Goal: Task Accomplishment & Management: Manage account settings

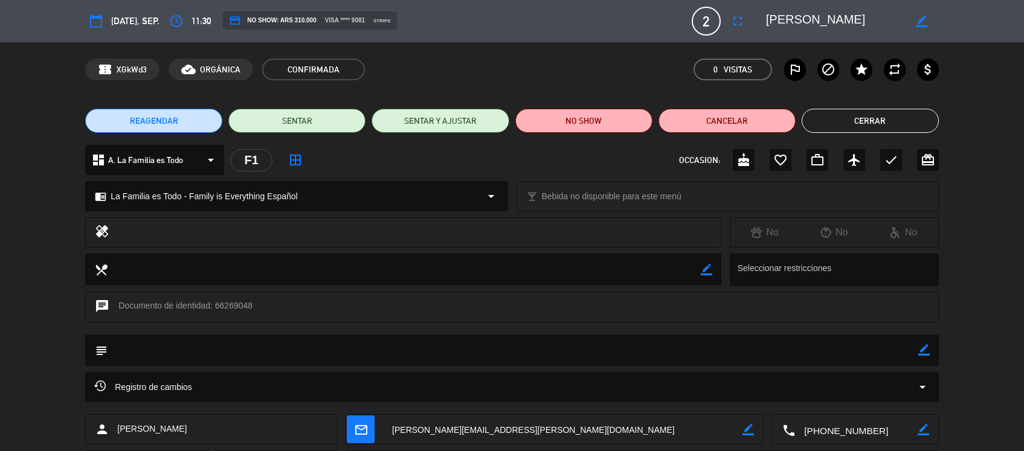
scroll to position [521, 0]
click at [848, 124] on button "Cerrar" at bounding box center [869, 121] width 137 height 24
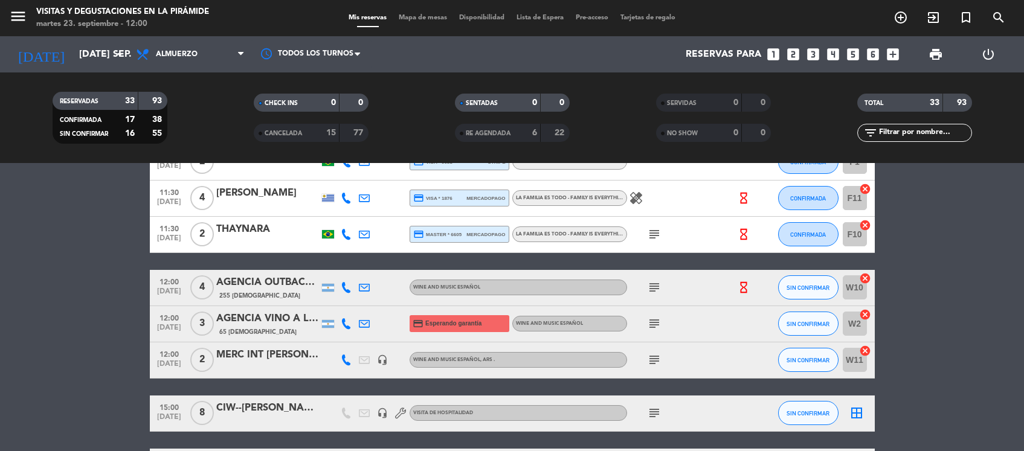
scroll to position [672, 0]
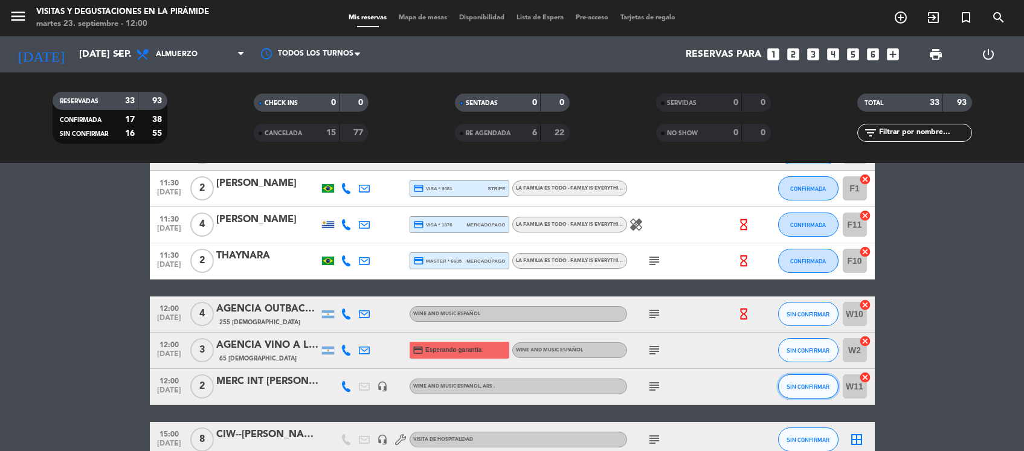
click at [789, 384] on span "SIN CONFIRMAR" at bounding box center [807, 386] width 43 height 7
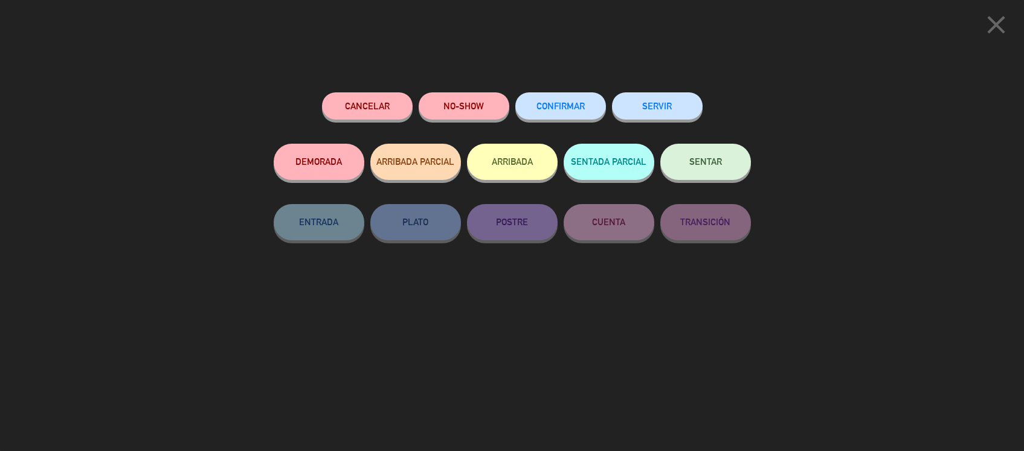
click at [584, 103] on span "CONFIRMAR" at bounding box center [560, 106] width 48 height 10
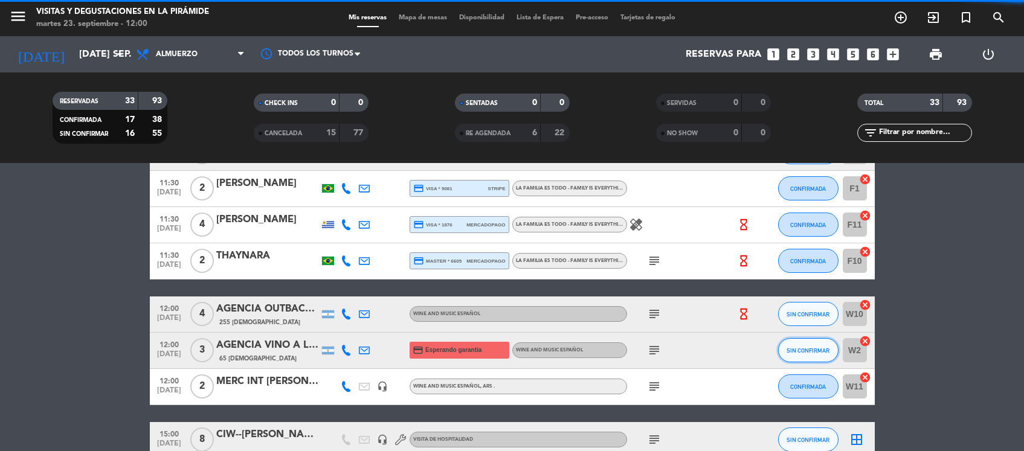
click at [805, 342] on button "SIN CONFIRMAR" at bounding box center [808, 350] width 60 height 24
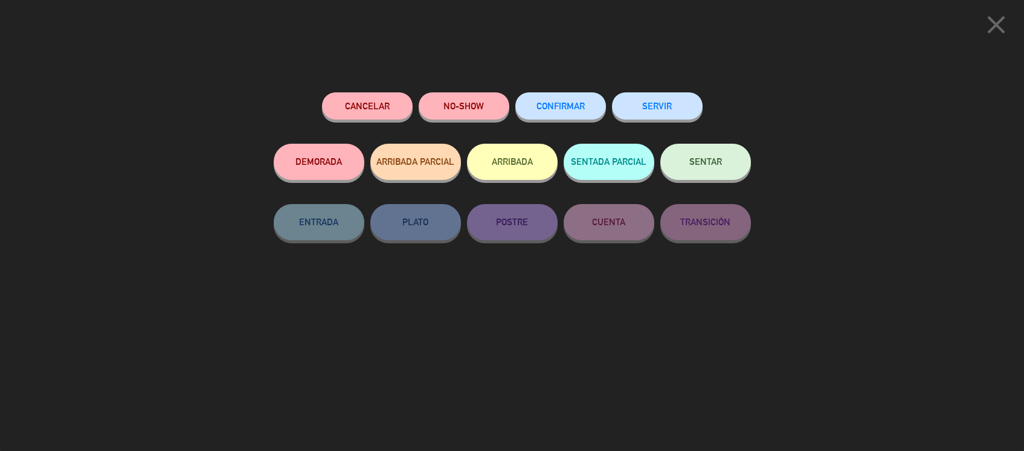
scroll to position [1172, 0]
click at [545, 106] on span "CONFIRMAR" at bounding box center [560, 106] width 48 height 10
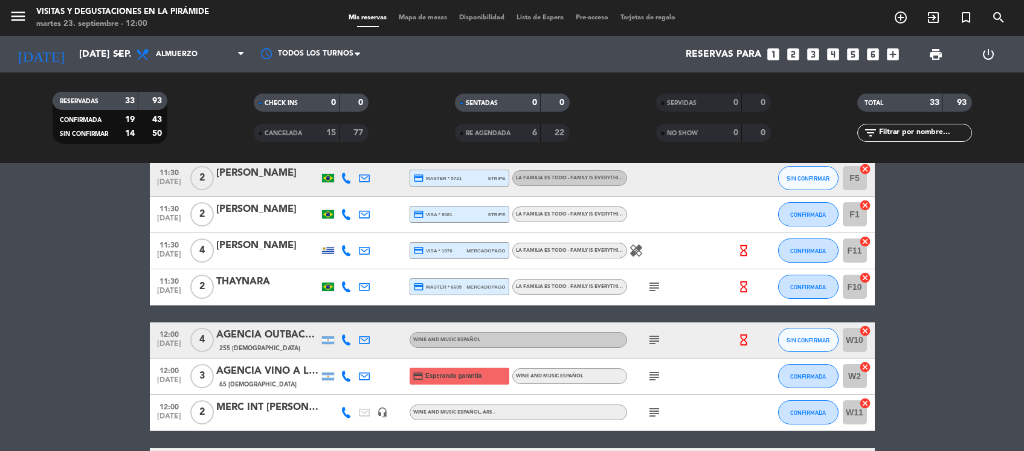
scroll to position [644, 0]
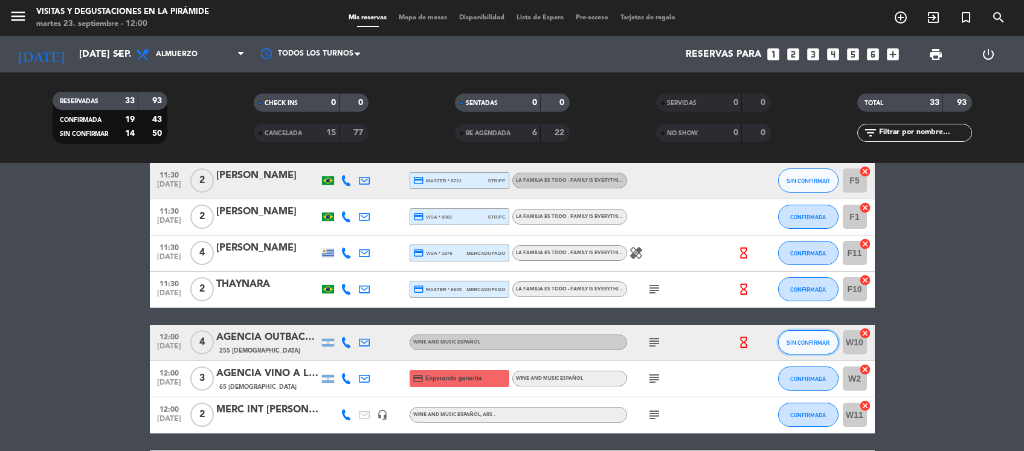
click at [792, 346] on button "SIN CONFIRMAR" at bounding box center [808, 342] width 60 height 24
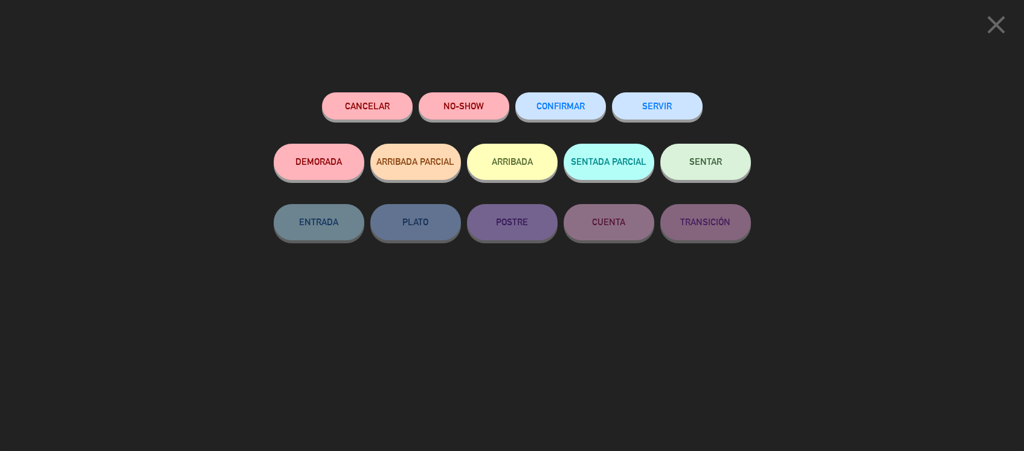
click at [577, 107] on span "CONFIRMAR" at bounding box center [560, 106] width 48 height 10
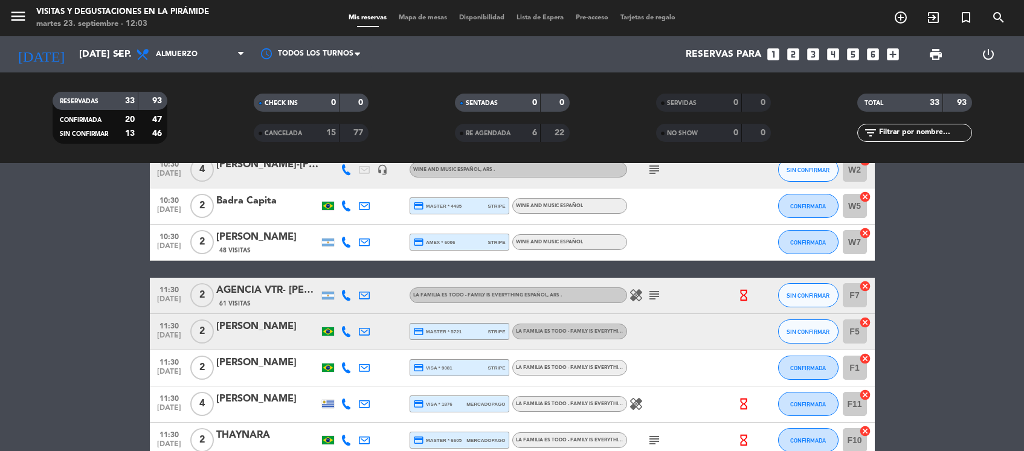
scroll to position [568, 0]
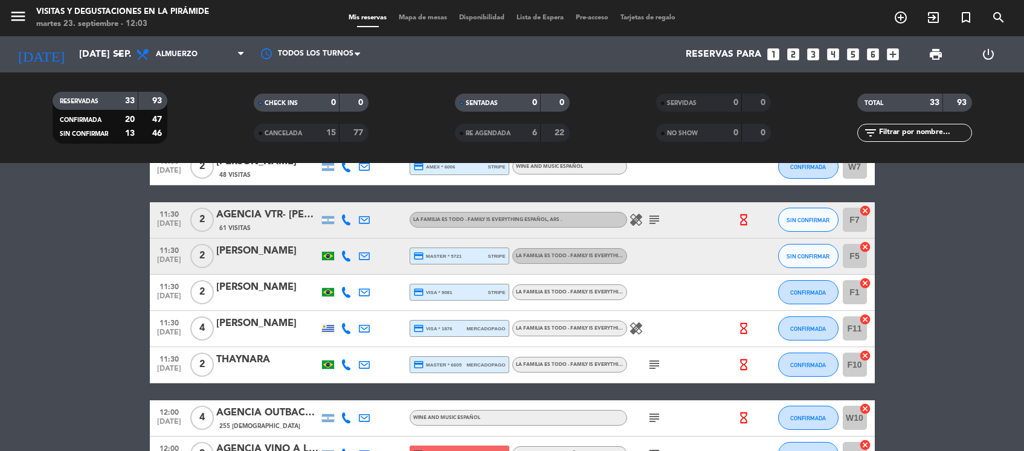
click at [280, 332] on div at bounding box center [267, 337] width 103 height 10
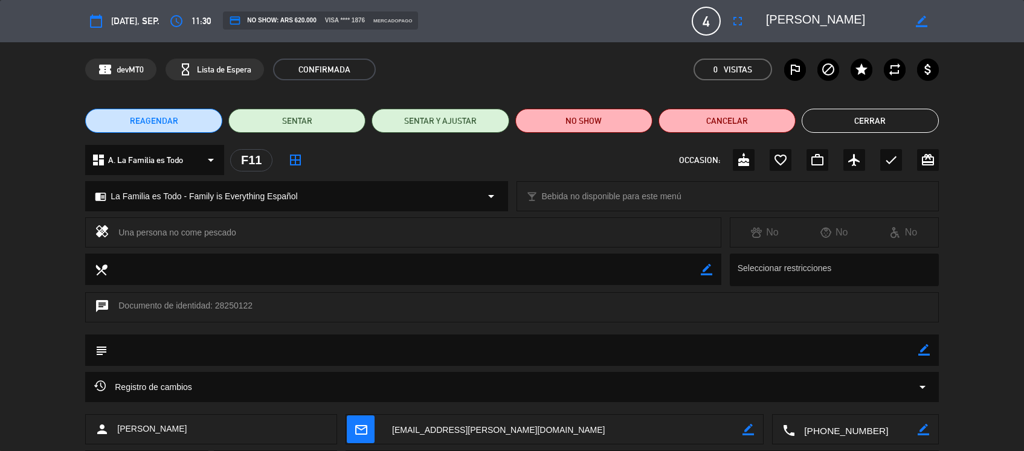
drag, startPoint x: 874, startPoint y: 114, endPoint x: 817, endPoint y: 114, distance: 57.4
click at [874, 115] on button "Cerrar" at bounding box center [869, 121] width 137 height 24
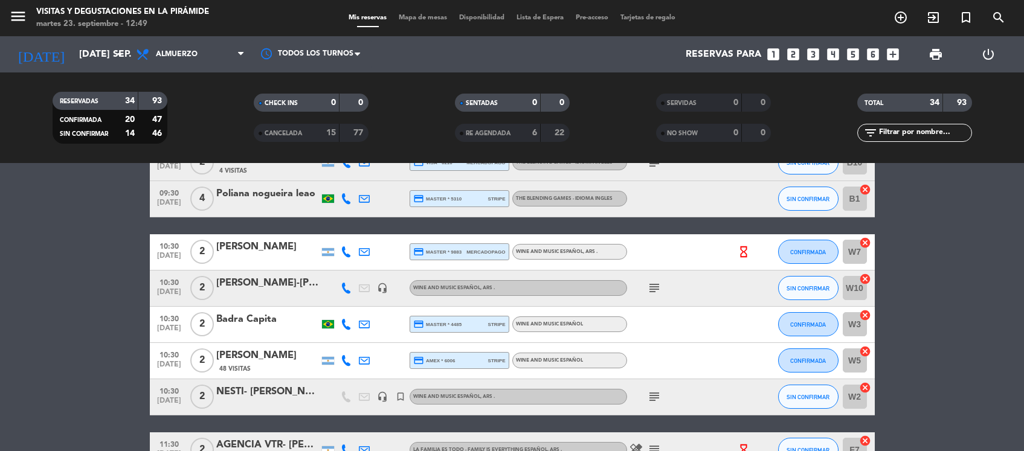
scroll to position [342, 0]
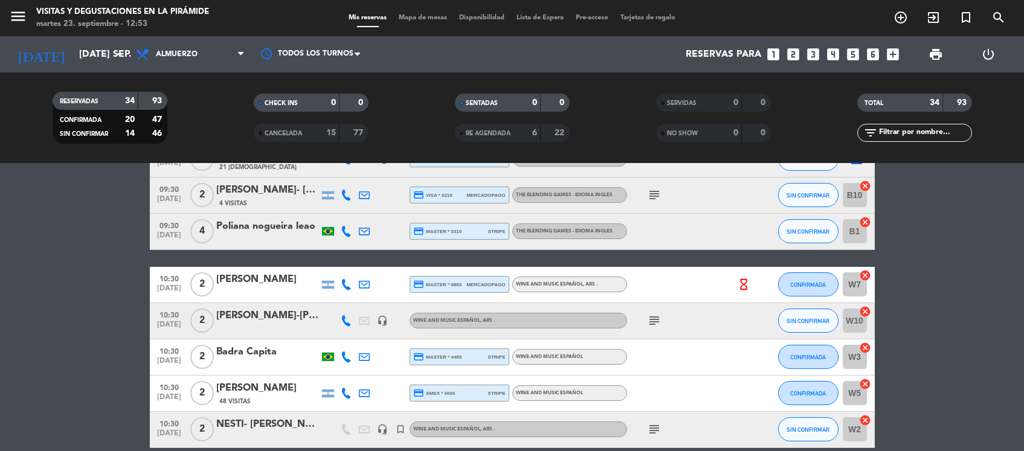
click at [261, 354] on div "Badra Capita" at bounding box center [267, 352] width 103 height 16
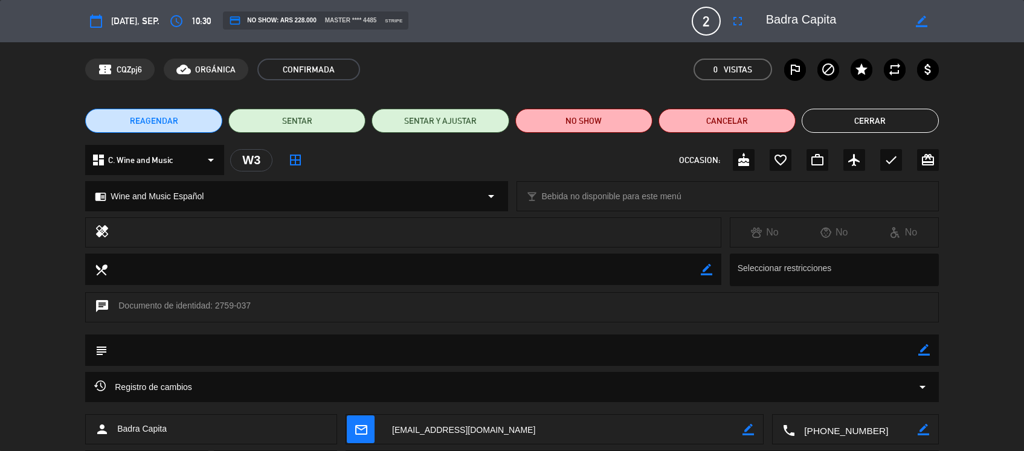
click at [431, 433] on textarea at bounding box center [562, 430] width 359 height 30
